Goal: Transaction & Acquisition: Subscribe to service/newsletter

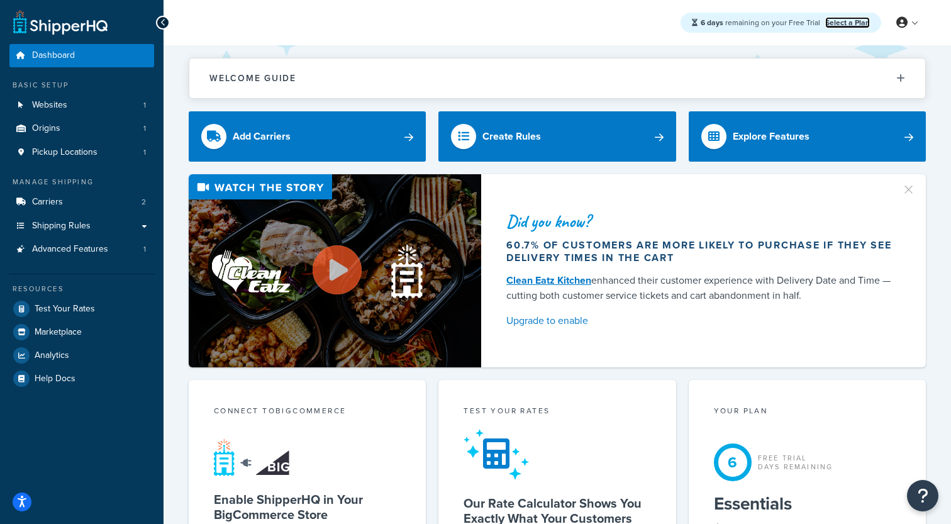
click at [855, 19] on link "Select a Plan" at bounding box center [848, 22] width 45 height 11
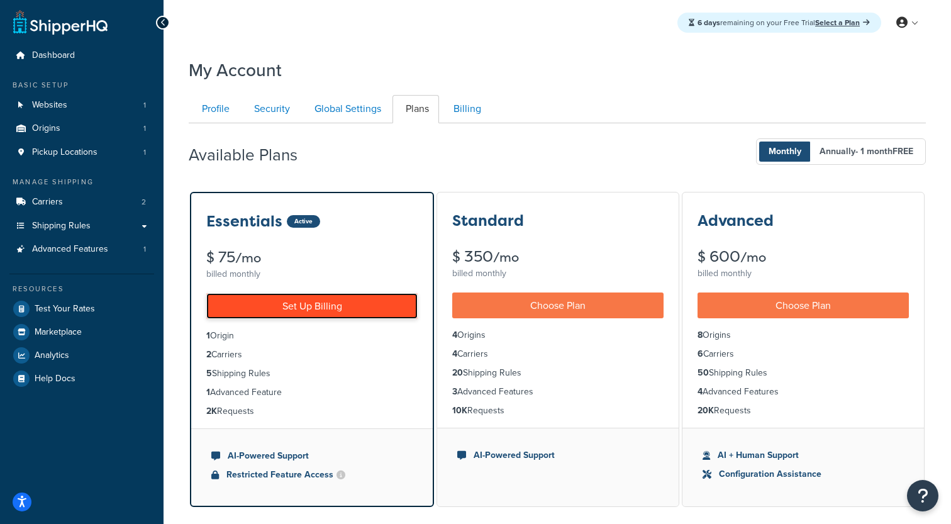
click at [350, 306] on link "Set Up Billing" at bounding box center [311, 306] width 211 height 26
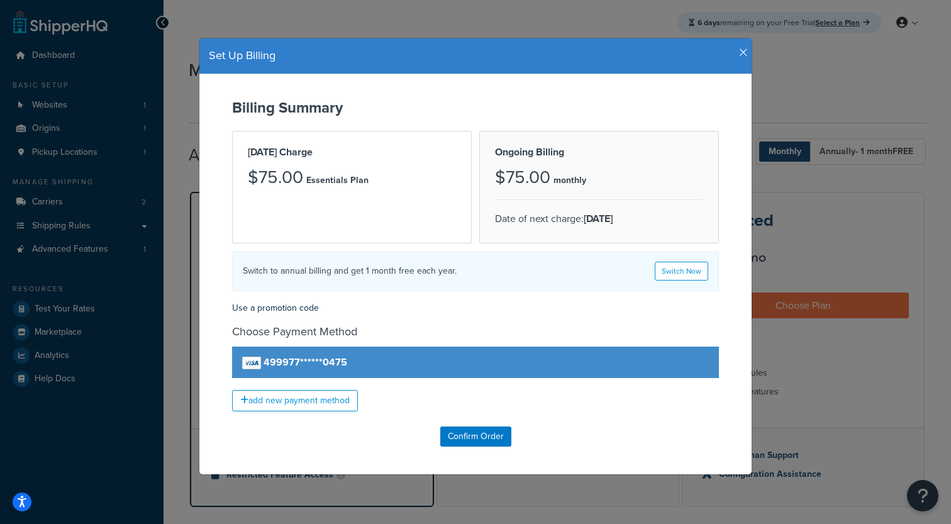
click at [741, 50] on icon "button" at bounding box center [743, 52] width 9 height 11
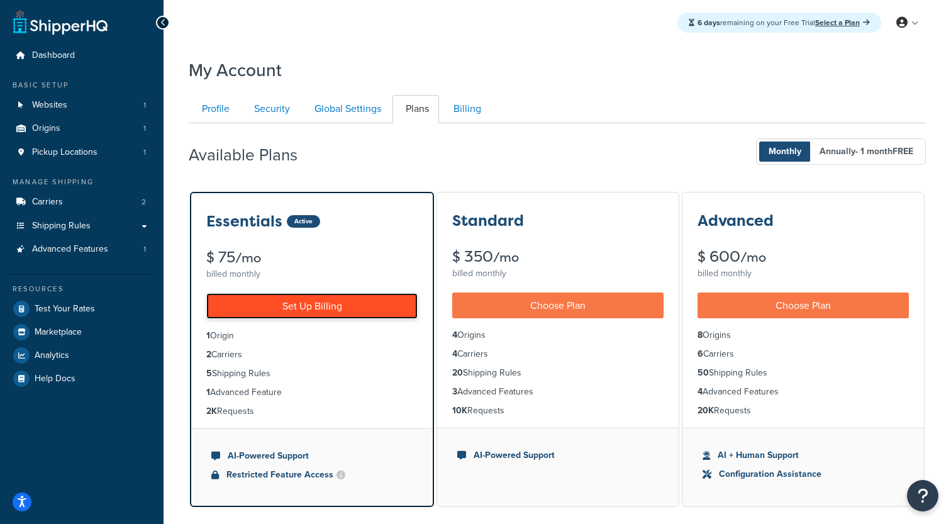
click at [340, 299] on link "Set Up Billing" at bounding box center [311, 306] width 211 height 26
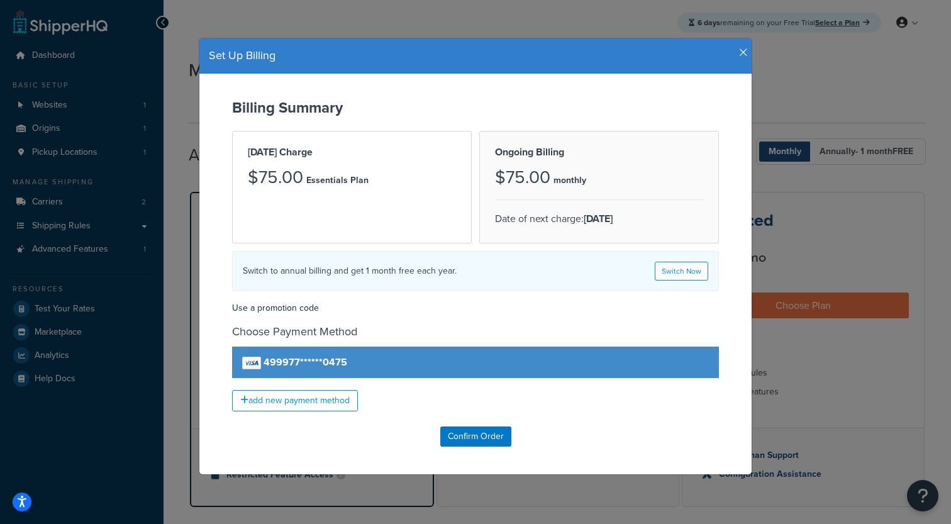
click at [740, 55] on icon "button" at bounding box center [743, 52] width 9 height 11
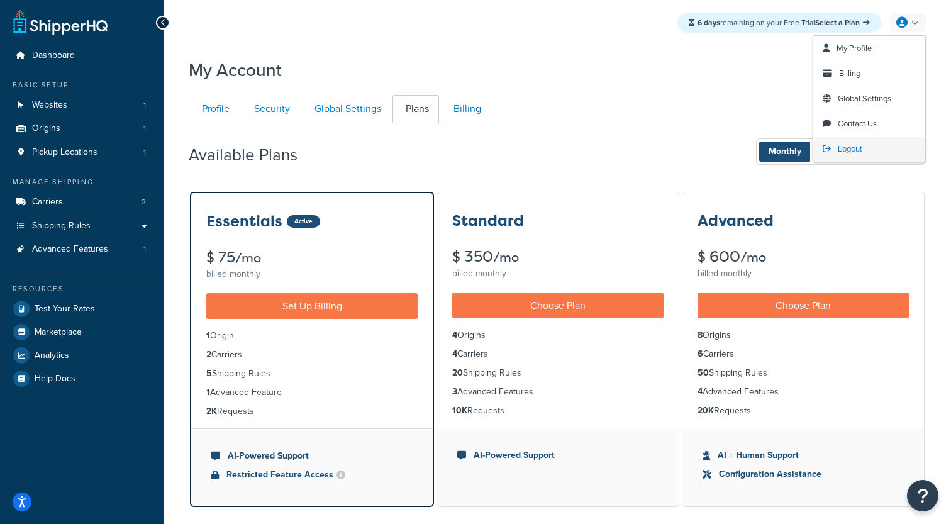
click at [847, 152] on span "Logout" at bounding box center [850, 149] width 25 height 12
